Goal: Find specific page/section: Find specific page/section

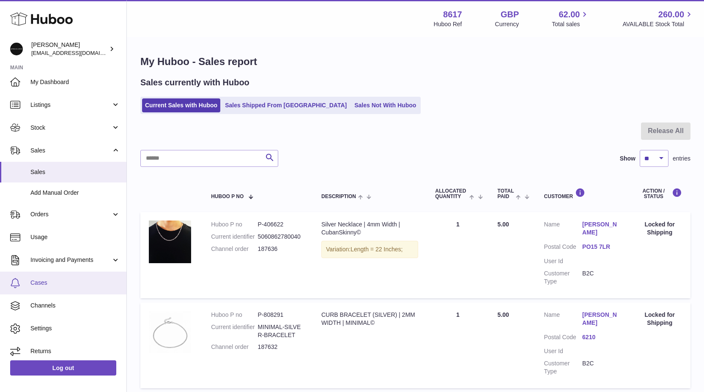
scroll to position [10, 0]
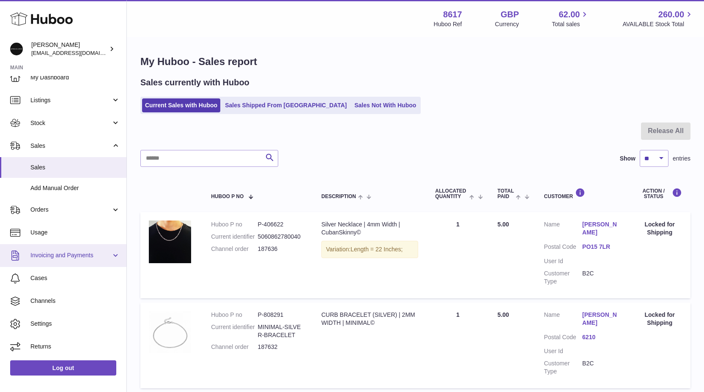
click at [63, 255] on span "Invoicing and Payments" at bounding box center [70, 256] width 81 height 8
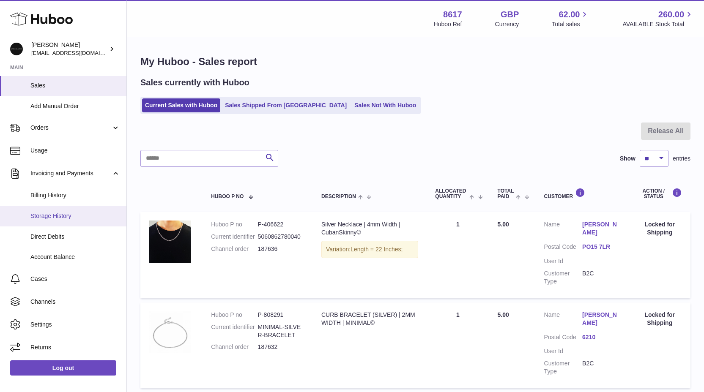
scroll to position [93, 0]
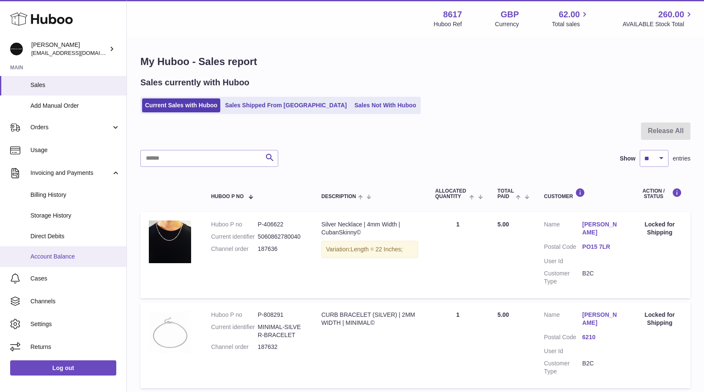
click at [56, 257] on span "Account Balance" at bounding box center [75, 257] width 90 height 8
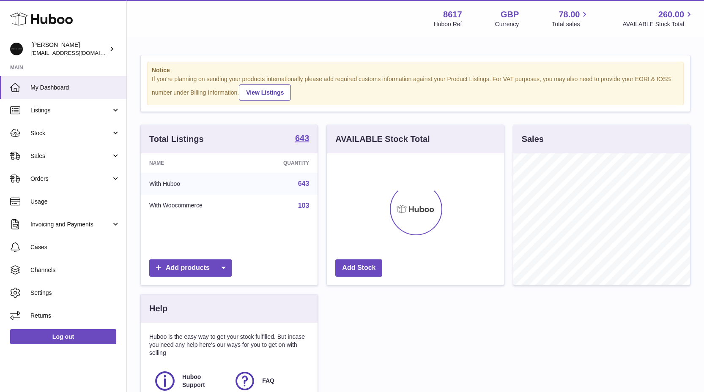
scroll to position [132, 177]
click at [73, 221] on span "Invoicing and Payments" at bounding box center [70, 225] width 81 height 8
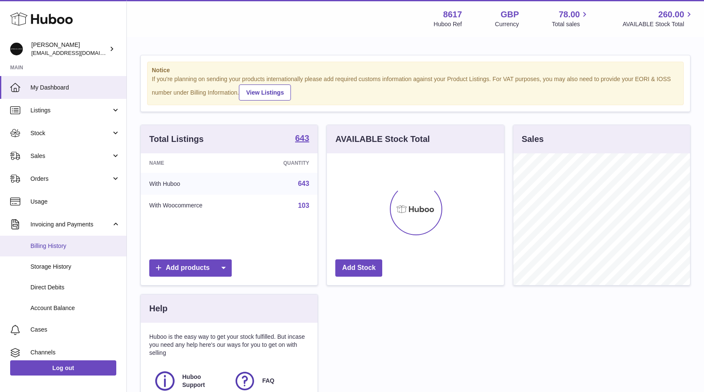
click at [63, 245] on span "Billing History" at bounding box center [75, 246] width 90 height 8
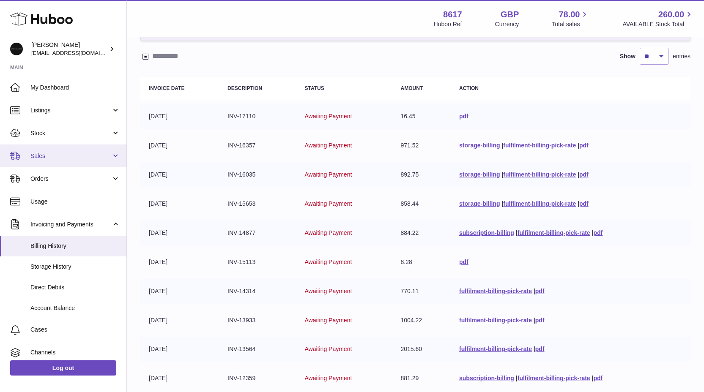
scroll to position [66, 0]
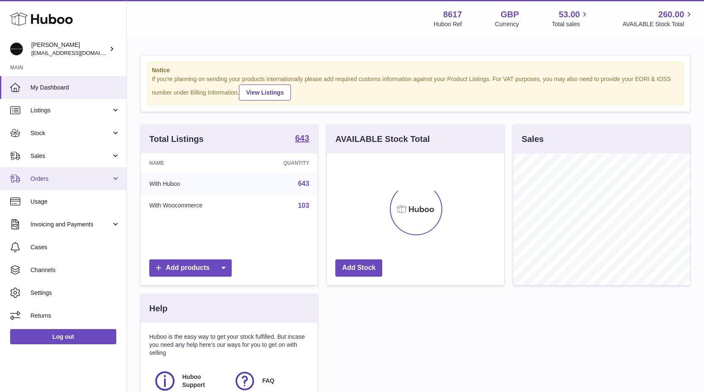
scroll to position [132, 177]
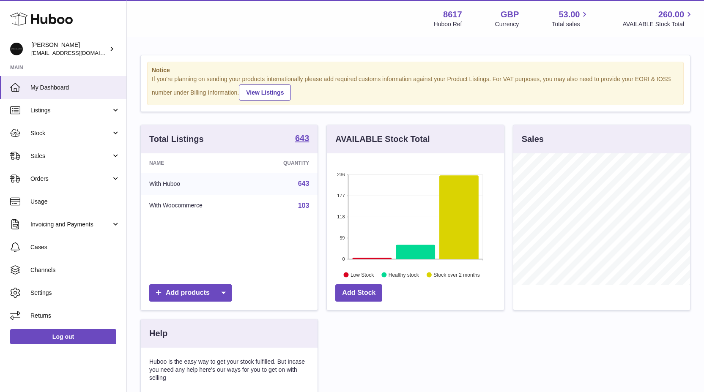
click at [48, 18] on icon at bounding box center [41, 19] width 63 height 17
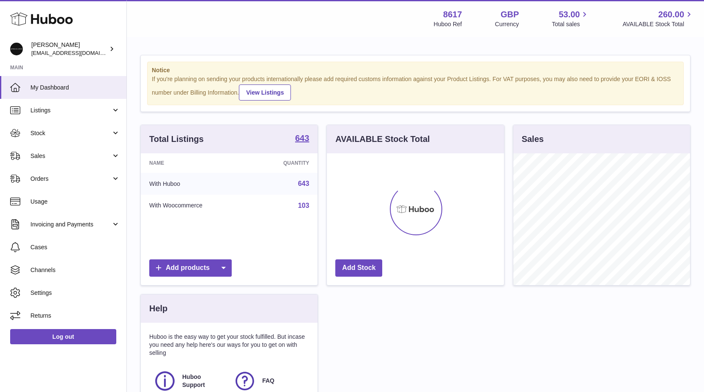
scroll to position [132, 177]
